Goal: Transaction & Acquisition: Download file/media

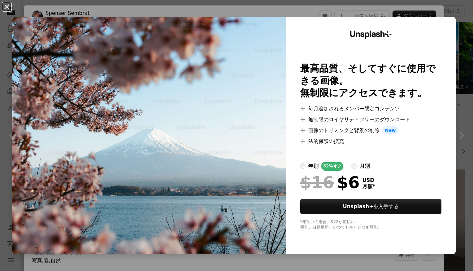
click at [7, 3] on button "An X shape" at bounding box center [7, 7] width 8 height 8
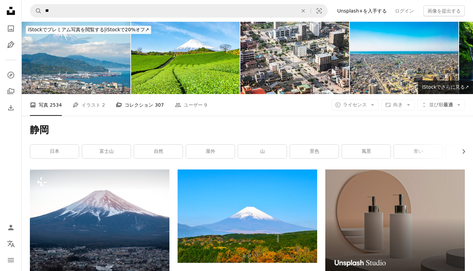
click at [125, 114] on link "A stack of folders コレクション 307" at bounding box center [140, 105] width 48 height 22
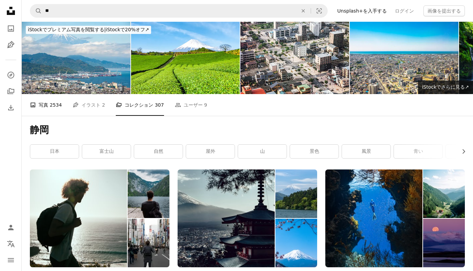
click at [52, 111] on link "A photo 写真 2534" at bounding box center [46, 105] width 32 height 22
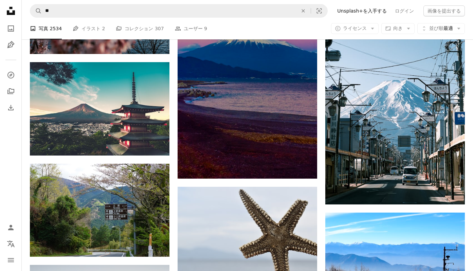
scroll to position [393, 0]
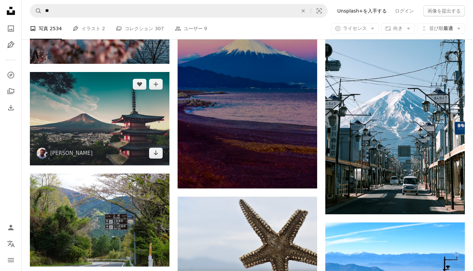
click at [108, 134] on img at bounding box center [100, 118] width 140 height 93
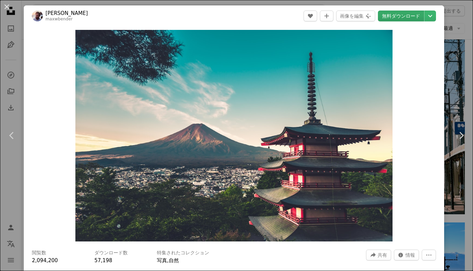
click at [425, 17] on link "無料ダウンロード" at bounding box center [401, 16] width 46 height 11
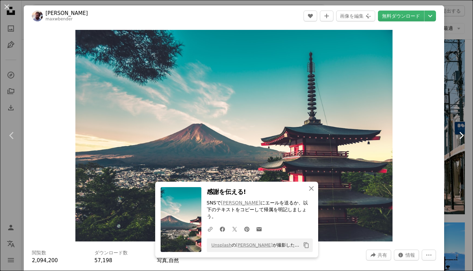
click at [456, 107] on link "Chevron right" at bounding box center [462, 135] width 24 height 65
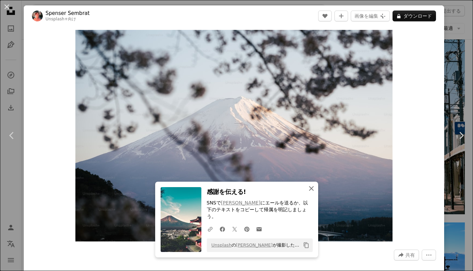
click at [312, 192] on icon "An X shape" at bounding box center [312, 189] width 8 height 8
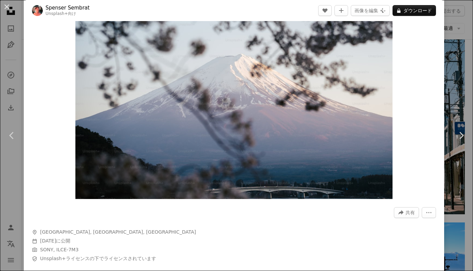
scroll to position [74, 0]
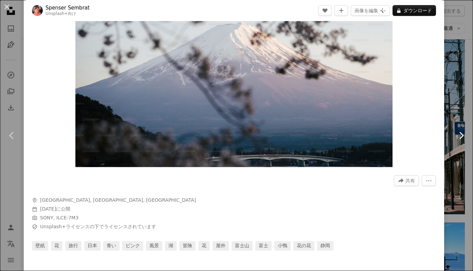
click at [460, 137] on icon "Chevron right" at bounding box center [461, 135] width 11 height 11
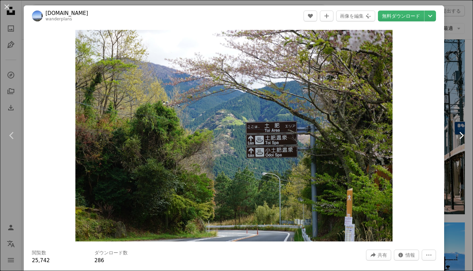
click at [459, 107] on link "Chevron right" at bounding box center [462, 135] width 24 height 65
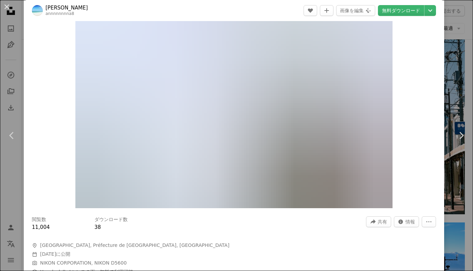
scroll to position [47, 0]
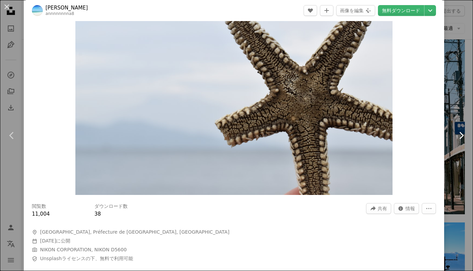
click at [461, 139] on icon "Chevron right" at bounding box center [461, 135] width 11 height 11
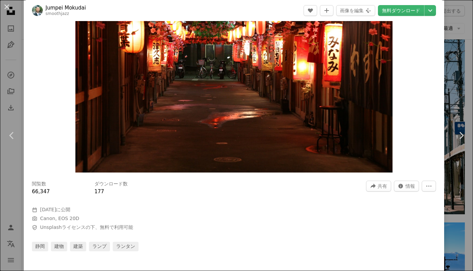
scroll to position [97, 0]
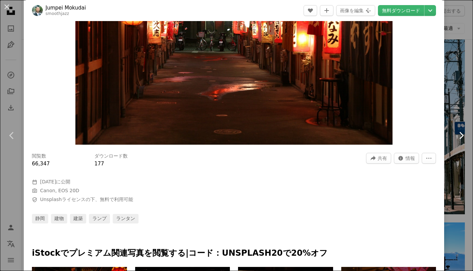
click at [459, 133] on icon "Chevron right" at bounding box center [461, 135] width 11 height 11
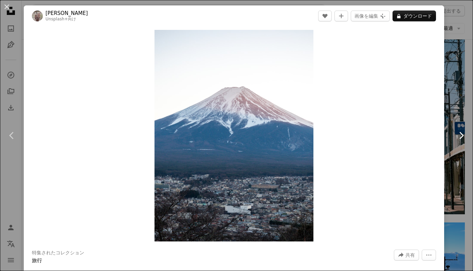
click at [459, 133] on icon "Chevron right" at bounding box center [461, 135] width 11 height 11
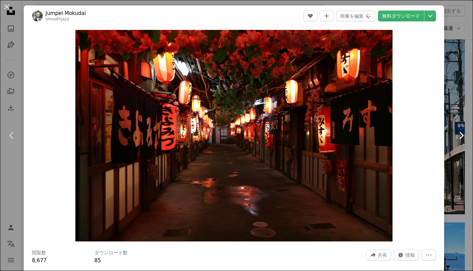
click at [459, 133] on icon "Chevron right" at bounding box center [461, 135] width 11 height 11
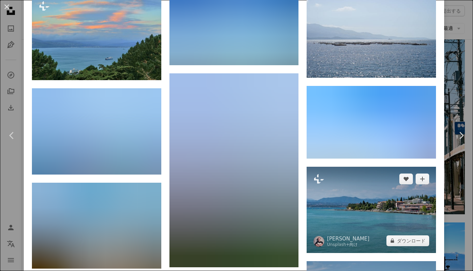
scroll to position [768, 0]
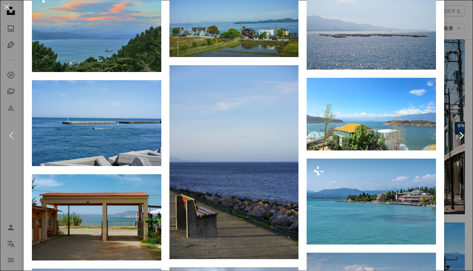
click at [462, 142] on link "Chevron right" at bounding box center [462, 135] width 24 height 65
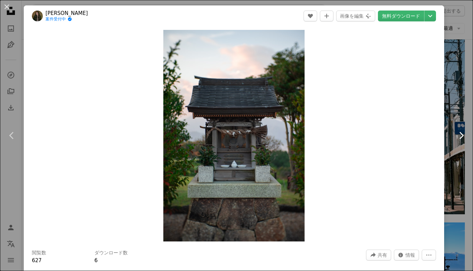
click at [462, 142] on link "Chevron right" at bounding box center [462, 135] width 24 height 65
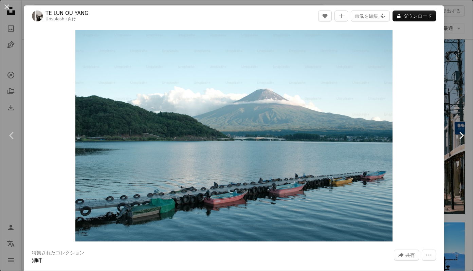
click at [462, 142] on link "Chevron right" at bounding box center [462, 135] width 24 height 65
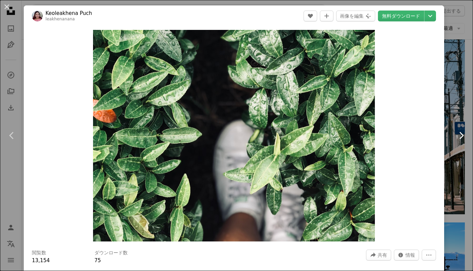
click at [462, 142] on link "Chevron right" at bounding box center [462, 135] width 24 height 65
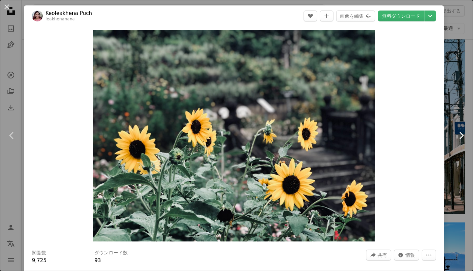
click at [462, 142] on link "Chevron right" at bounding box center [462, 135] width 24 height 65
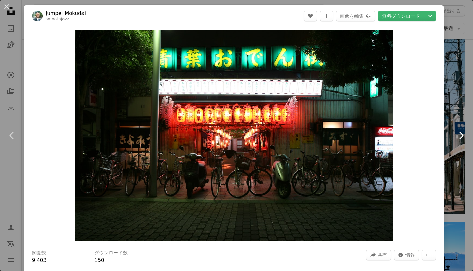
click at [462, 142] on link "Chevron right" at bounding box center [462, 135] width 24 height 65
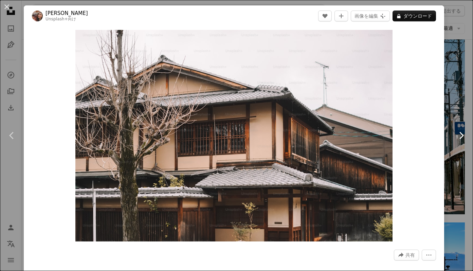
click at [462, 142] on link "Chevron right" at bounding box center [462, 135] width 24 height 65
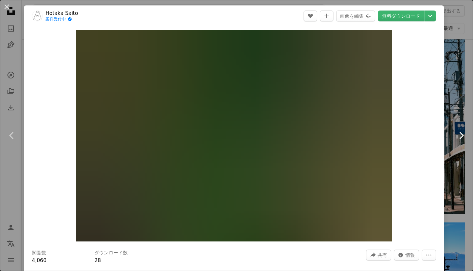
click at [462, 137] on icon at bounding box center [462, 135] width 4 height 7
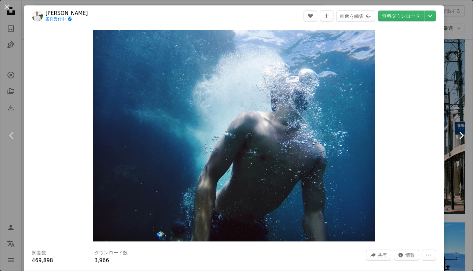
click at [462, 137] on icon at bounding box center [462, 135] width 4 height 7
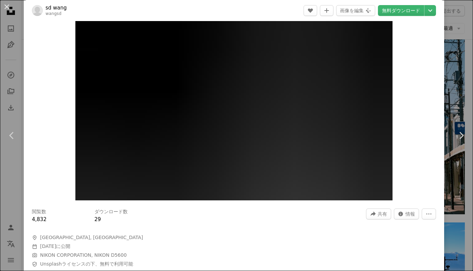
scroll to position [41, 0]
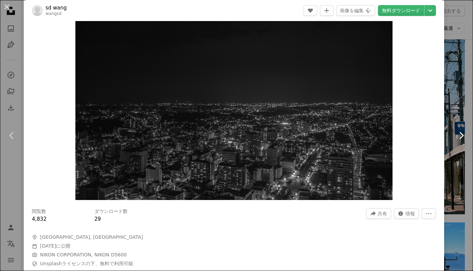
click at [466, 132] on icon "Chevron right" at bounding box center [461, 135] width 11 height 11
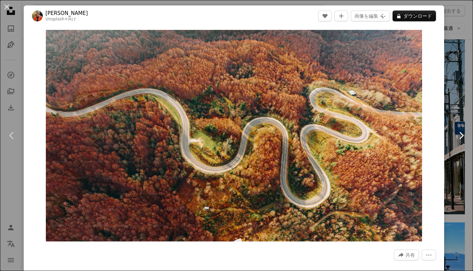
click at [460, 135] on icon "Chevron right" at bounding box center [461, 135] width 11 height 11
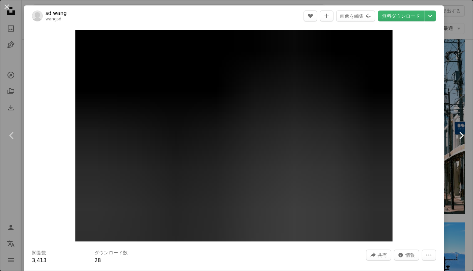
click at [460, 135] on icon "Chevron right" at bounding box center [461, 135] width 11 height 11
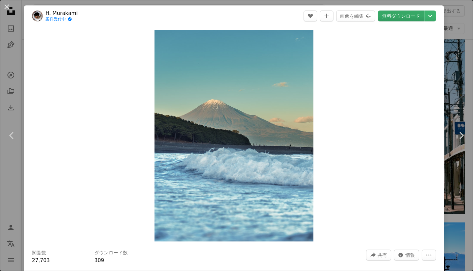
click at [404, 15] on link "無料ダウンロード" at bounding box center [401, 16] width 46 height 11
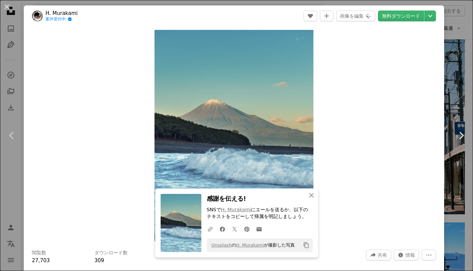
click at [459, 133] on icon "Chevron right" at bounding box center [461, 135] width 11 height 11
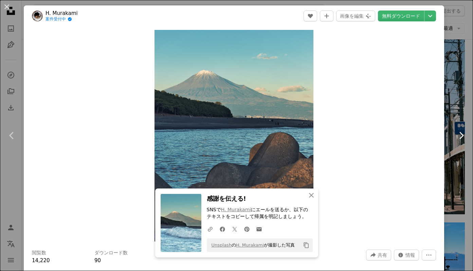
click at [459, 133] on icon "Chevron right" at bounding box center [461, 135] width 11 height 11
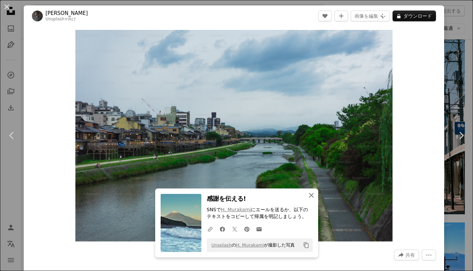
click at [310, 195] on icon "An X shape" at bounding box center [312, 195] width 8 height 8
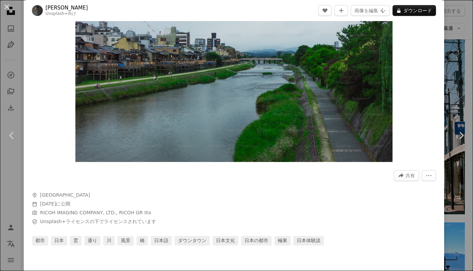
scroll to position [82, 0]
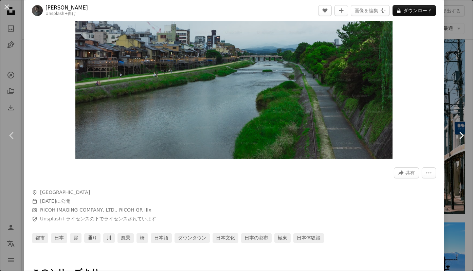
click at [461, 140] on icon "Chevron right" at bounding box center [461, 135] width 11 height 11
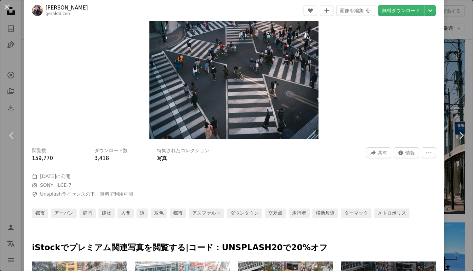
scroll to position [103, 0]
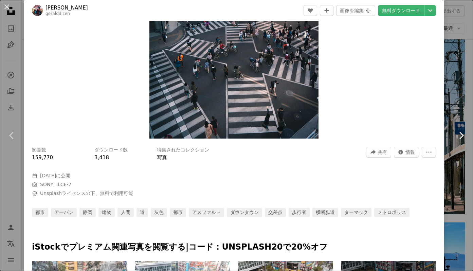
click at [464, 137] on icon "Chevron right" at bounding box center [461, 135] width 11 height 11
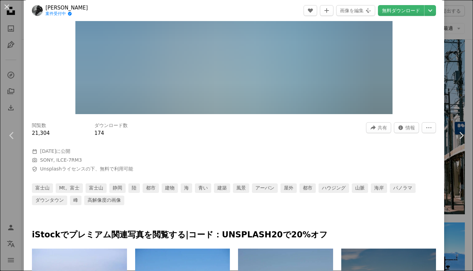
scroll to position [141, 0]
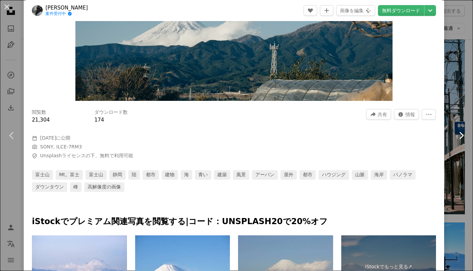
click at [463, 137] on icon "Chevron right" at bounding box center [461, 135] width 11 height 11
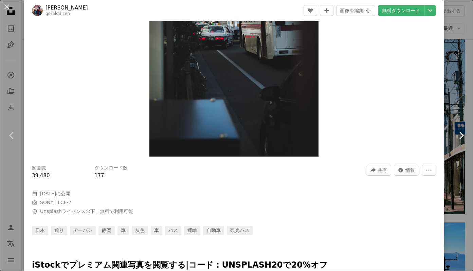
scroll to position [89, 0]
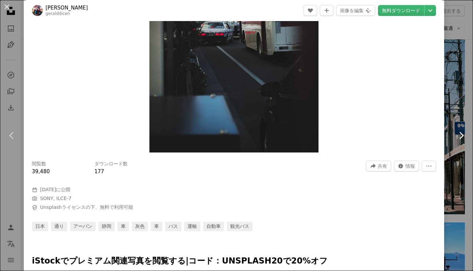
click at [463, 132] on icon "Chevron right" at bounding box center [461, 135] width 11 height 11
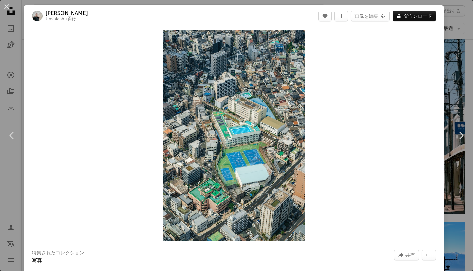
click at [445, 34] on div "Zoom in" at bounding box center [234, 136] width 421 height 219
click at [462, 51] on div "An X shape Chevron left Chevron right [PERSON_NAME] Unsplash+ 向け A heart A plus…" at bounding box center [236, 135] width 473 height 271
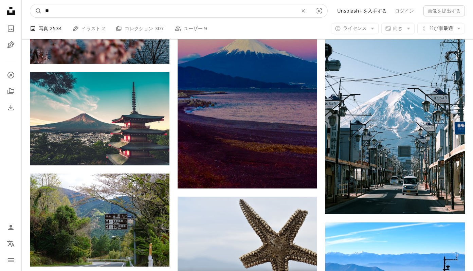
click at [59, 7] on input "**" at bounding box center [169, 10] width 254 height 13
type input "**"
click button "A magnifying glass" at bounding box center [36, 10] width 12 height 13
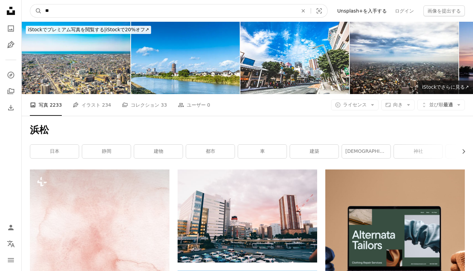
click at [65, 13] on input "**" at bounding box center [169, 10] width 254 height 13
type input "**"
click button "A magnifying glass" at bounding box center [36, 10] width 12 height 13
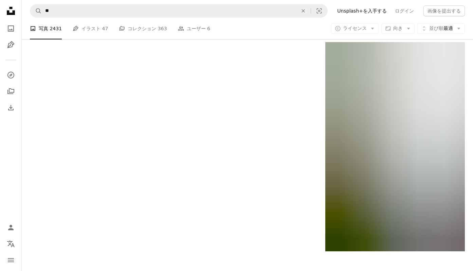
scroll to position [1168, 0]
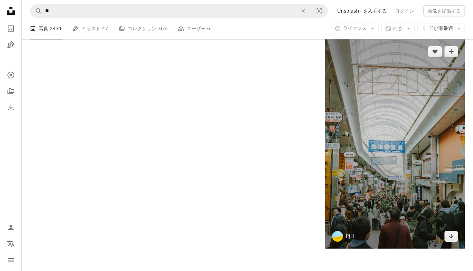
click at [408, 143] on img at bounding box center [396, 144] width 140 height 210
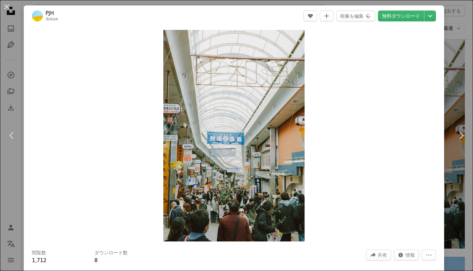
click at [463, 67] on div "An X shape Chevron left Chevron right PJH dokae A heart A plus sign 画像を編集 Plus …" at bounding box center [236, 135] width 473 height 271
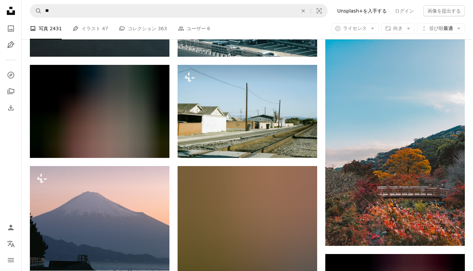
scroll to position [324, 0]
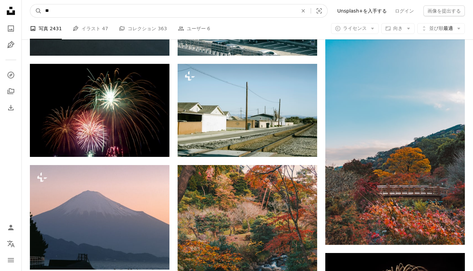
click at [75, 11] on input "**" at bounding box center [169, 10] width 254 height 13
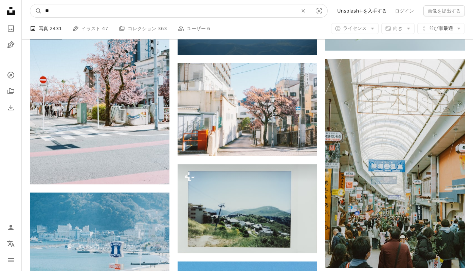
scroll to position [1207, 0]
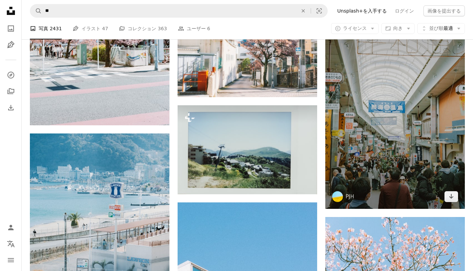
click at [366, 88] on img at bounding box center [396, 105] width 140 height 210
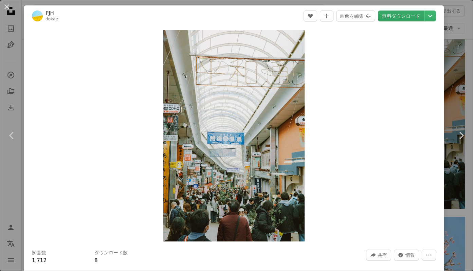
click at [421, 16] on link "無料ダウンロード" at bounding box center [401, 16] width 46 height 11
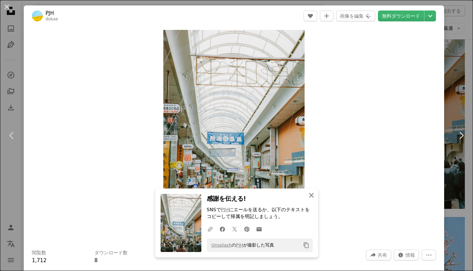
click at [310, 197] on icon "An X shape" at bounding box center [312, 195] width 8 height 8
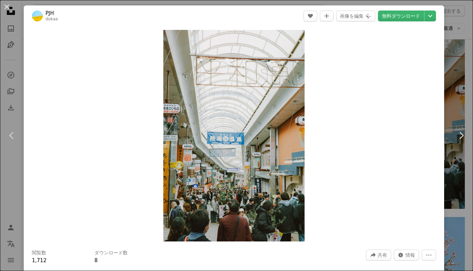
click at [20, 54] on div "An X shape Chevron left Chevron right PJH dokae A heart A plus sign 画像を編集 Plus …" at bounding box center [236, 135] width 473 height 271
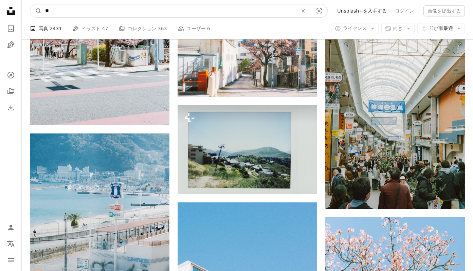
click at [63, 11] on input "**" at bounding box center [169, 10] width 254 height 13
type input "***"
click button "A magnifying glass" at bounding box center [36, 10] width 12 height 13
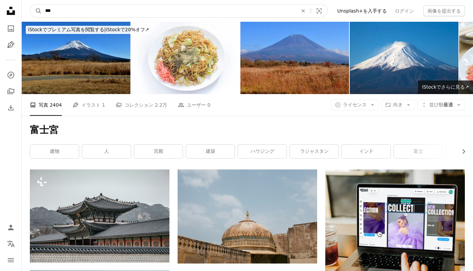
click at [61, 7] on input "***" at bounding box center [169, 10] width 254 height 13
type input "****"
click at [30, 4] on button "A magnifying glass" at bounding box center [36, 10] width 12 height 13
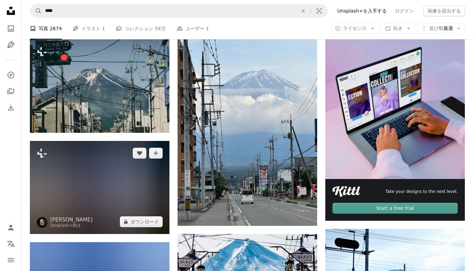
scroll to position [128, 0]
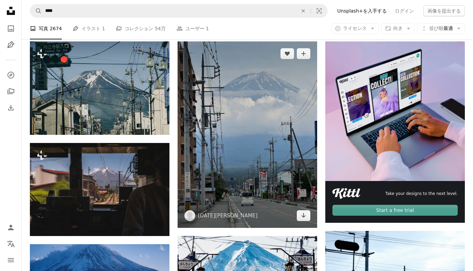
click at [243, 159] on img at bounding box center [248, 134] width 140 height 186
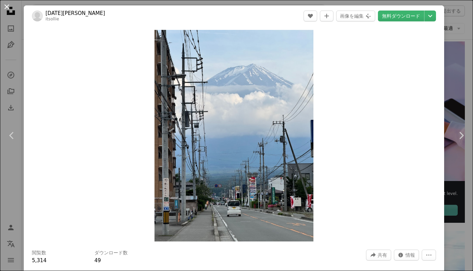
click at [5, 3] on button "An X shape" at bounding box center [7, 7] width 8 height 8
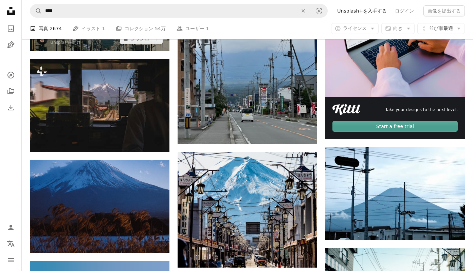
scroll to position [214, 0]
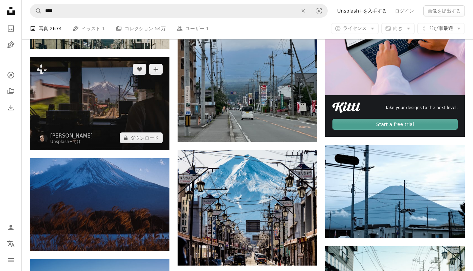
click at [52, 88] on img at bounding box center [100, 103] width 140 height 93
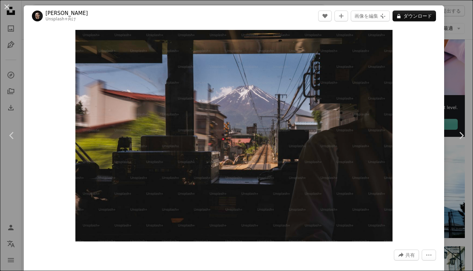
scroll to position [17, 0]
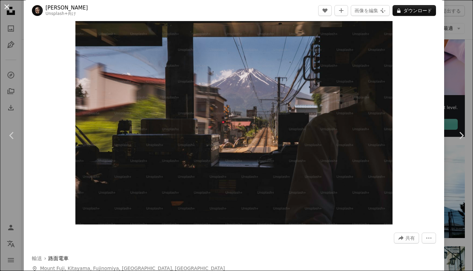
click at [8, 8] on button "An X shape" at bounding box center [7, 7] width 8 height 8
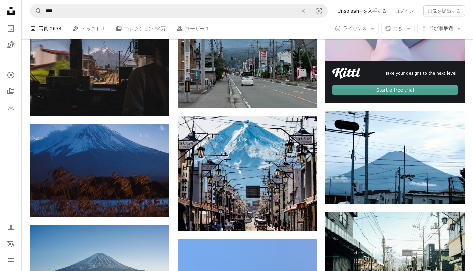
scroll to position [262, 0]
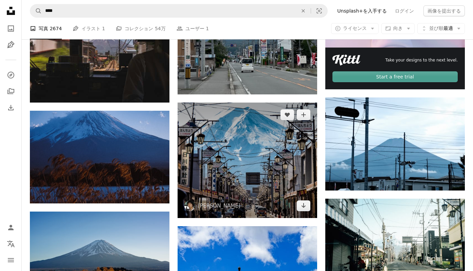
click at [239, 188] on img at bounding box center [248, 161] width 140 height 116
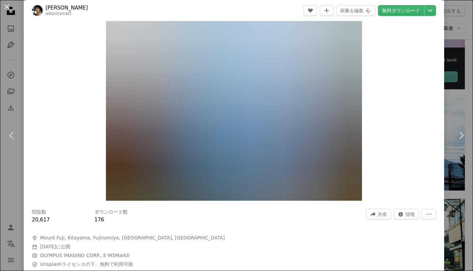
scroll to position [84, 0]
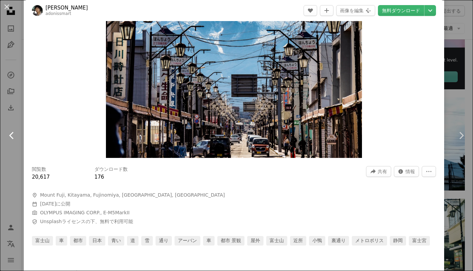
click at [6, 168] on link "Chevron left" at bounding box center [12, 135] width 24 height 65
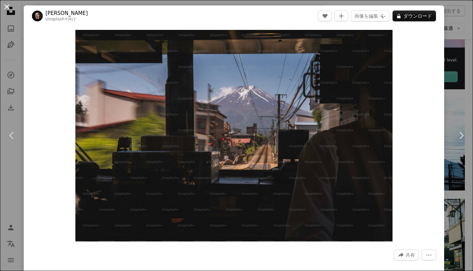
click at [7, 6] on button "An X shape" at bounding box center [7, 7] width 8 height 8
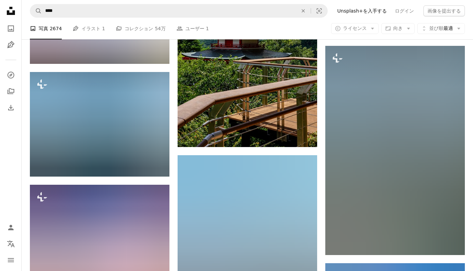
scroll to position [569, 0]
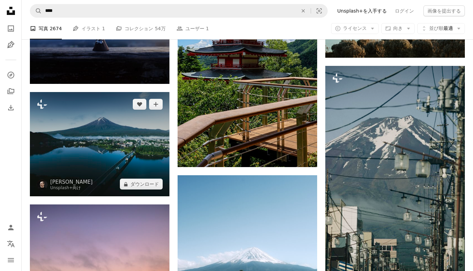
click at [109, 144] on img at bounding box center [100, 144] width 140 height 104
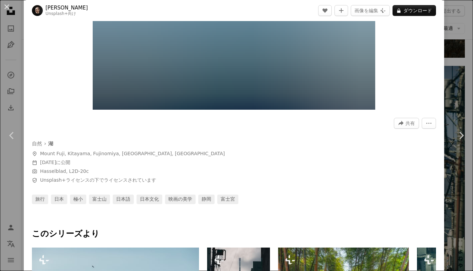
scroll to position [110, 0]
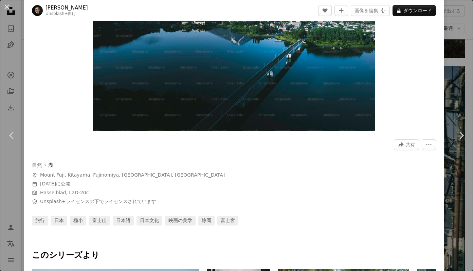
click at [12, 49] on div "An X shape Chevron left Chevron right [PERSON_NAME] Unsplash+ 向け A heart A plus…" at bounding box center [236, 135] width 473 height 271
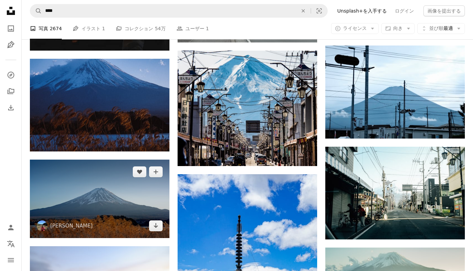
scroll to position [294, 0]
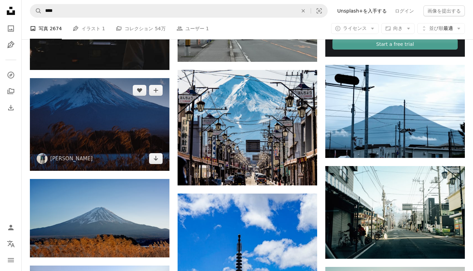
click at [105, 129] on img at bounding box center [100, 124] width 140 height 93
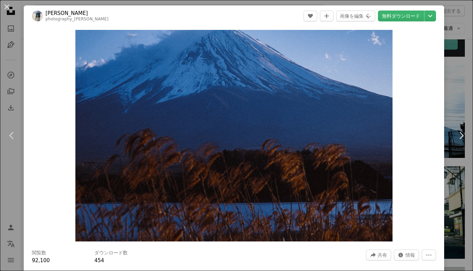
click at [9, 39] on div "An X shape Chevron left Chevron right [PERSON_NAME] photography_[PERSON_NAME] A…" at bounding box center [236, 135] width 473 height 271
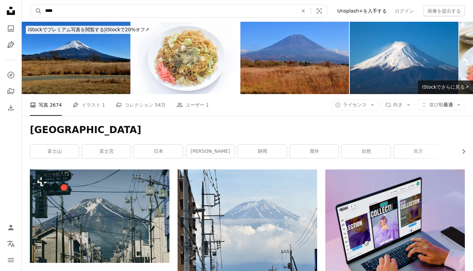
click at [185, 11] on input "****" at bounding box center [169, 10] width 254 height 13
paste input "*******"
type input "**********"
click at [30, 4] on button "A magnifying glass" at bounding box center [36, 10] width 12 height 13
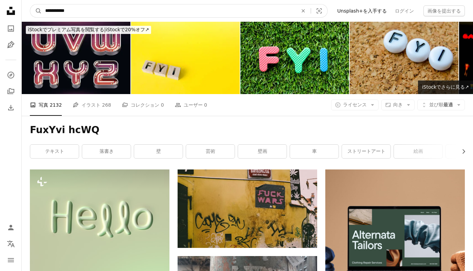
click at [92, 11] on input "**********" at bounding box center [169, 10] width 254 height 13
type input "*"
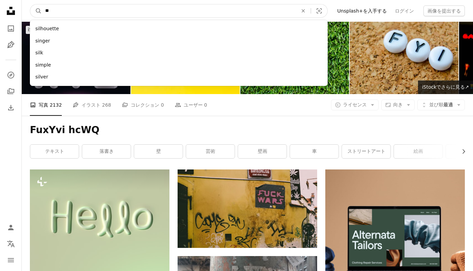
type input "*"
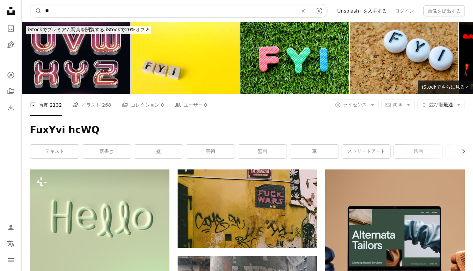
type input "**"
click at [30, 4] on button "A magnifying glass" at bounding box center [36, 10] width 12 height 13
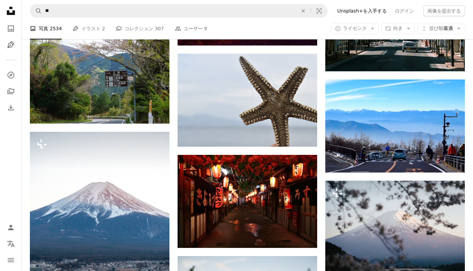
scroll to position [532, 0]
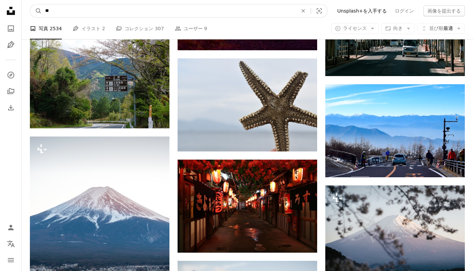
click at [75, 7] on input "**" at bounding box center [169, 10] width 254 height 13
click at [72, 12] on input "**" at bounding box center [169, 10] width 254 height 13
type input "*****"
click at [30, 4] on button "A magnifying glass" at bounding box center [36, 10] width 12 height 13
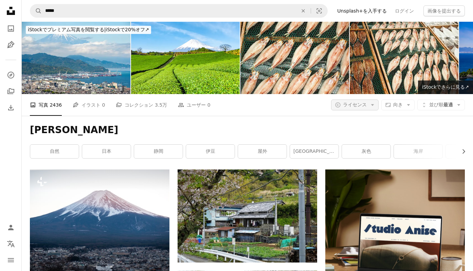
click at [357, 102] on span "ライセンス" at bounding box center [355, 105] width 24 height 7
click at [348, 160] on span "無料" at bounding box center [365, 159] width 41 height 7
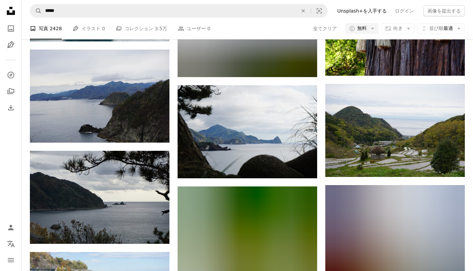
scroll to position [510, 0]
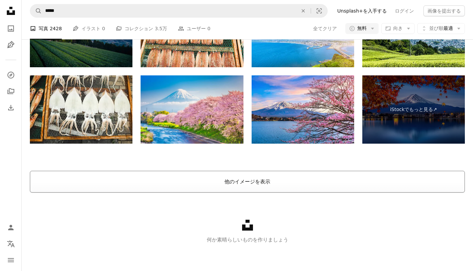
click at [220, 179] on button "他のイメージを表示" at bounding box center [247, 182] width 435 height 22
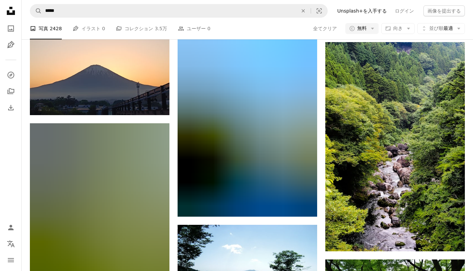
scroll to position [1696, 0]
